Goal: Information Seeking & Learning: Understand process/instructions

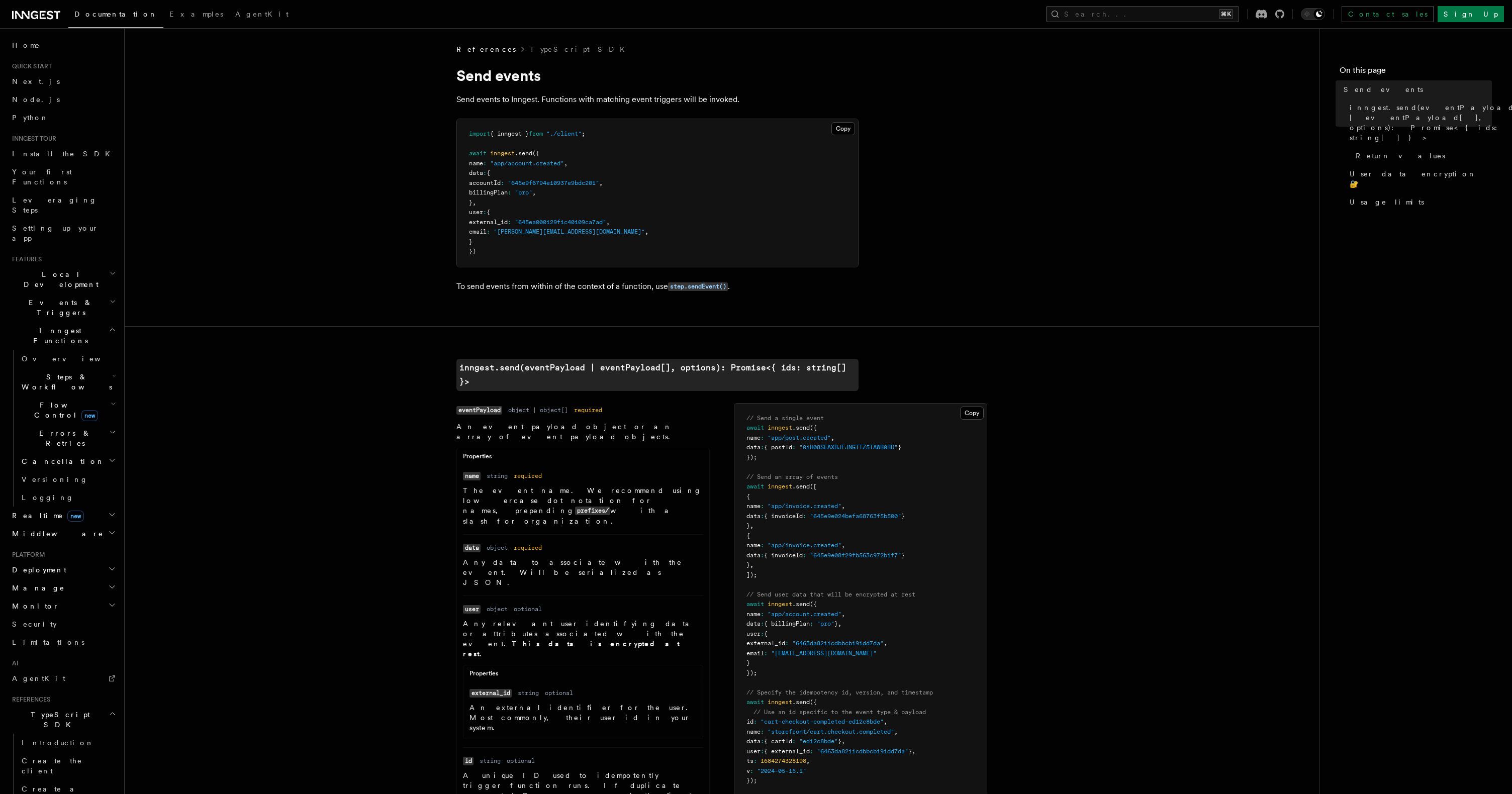
scroll to position [16, 0]
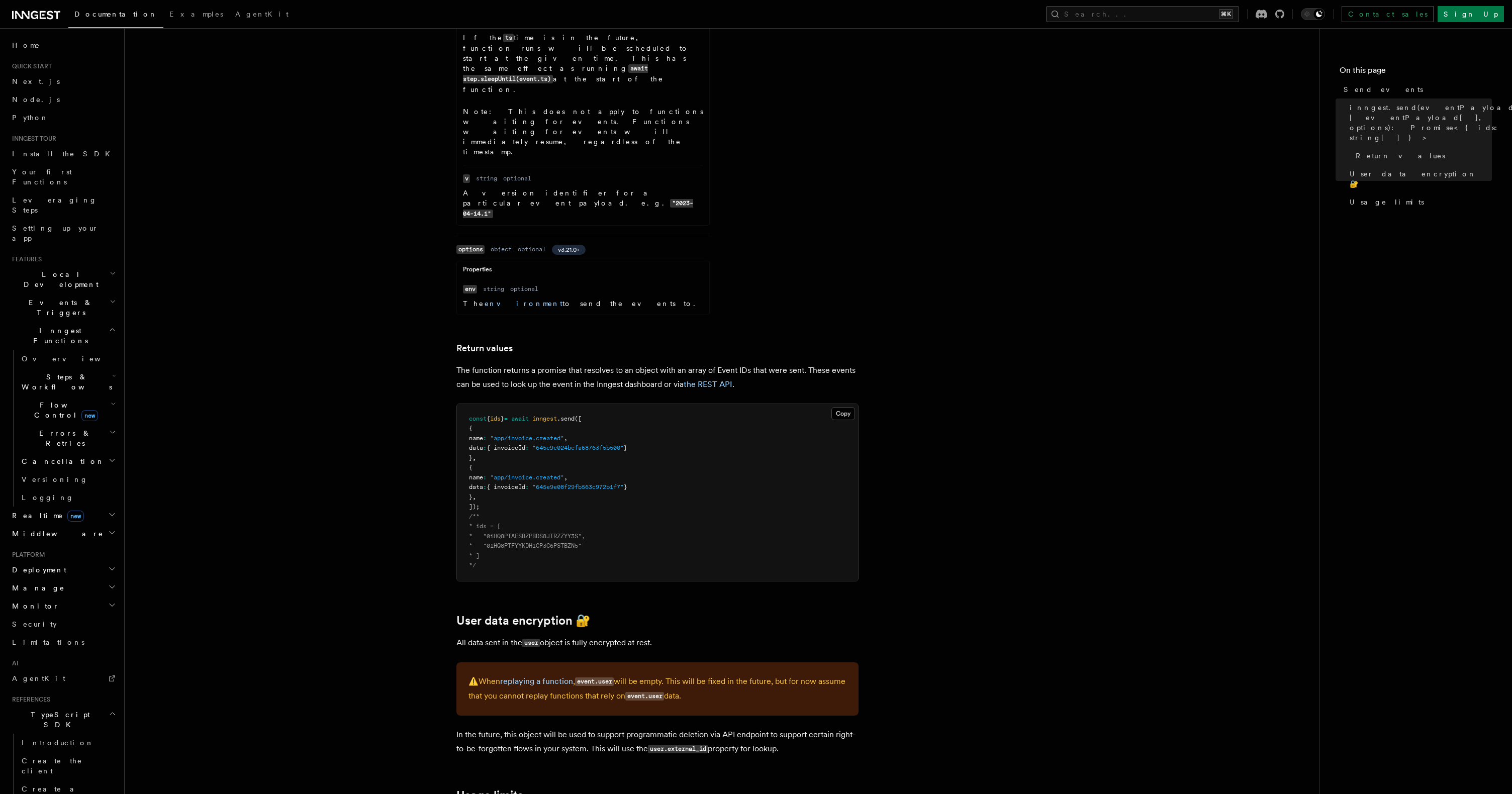
scroll to position [887, 0]
